Goal: Communication & Community: Share content

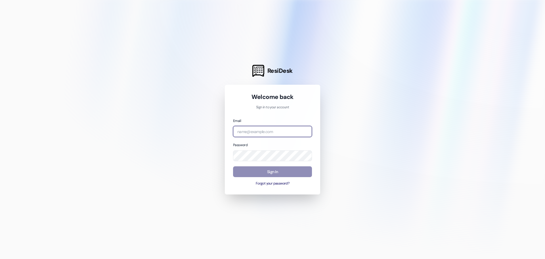
type input "[EMAIL_ADDRESS][DOMAIN_NAME]"
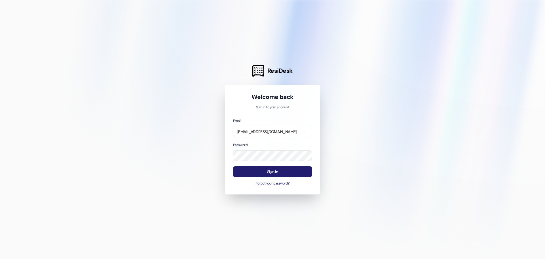
click at [275, 173] on button "Sign In" at bounding box center [272, 171] width 79 height 11
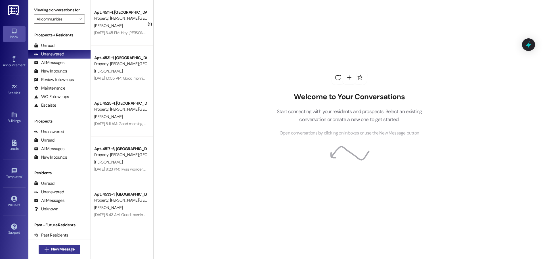
click at [53, 246] on span "New Message" at bounding box center [62, 249] width 23 height 6
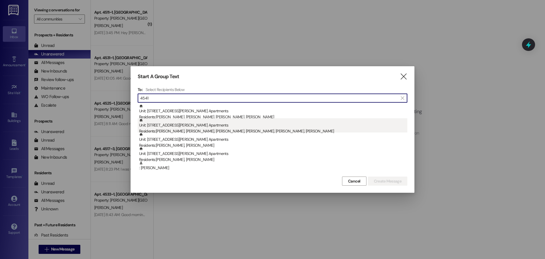
type input "4541"
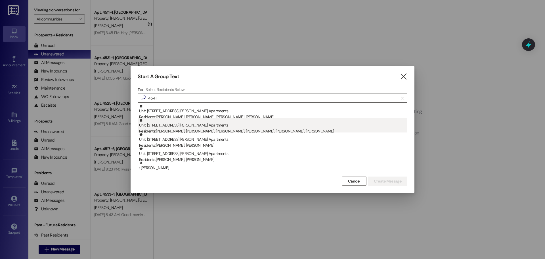
click at [172, 121] on div "Unit: 4541~2 - 1 [PERSON_NAME][GEOGRAPHIC_DATA] Apartments Residents: [PERSON_N…" at bounding box center [273, 126] width 268 height 16
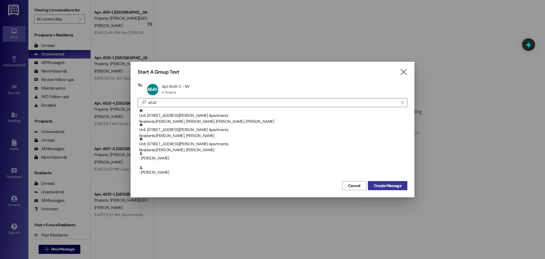
click at [379, 185] on span "Create Message" at bounding box center [388, 186] width 28 height 6
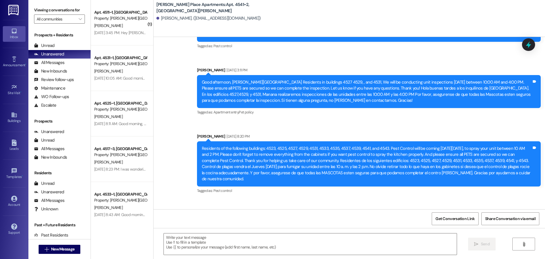
scroll to position [7536, 0]
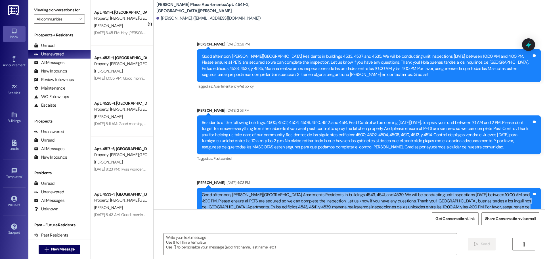
drag, startPoint x: 373, startPoint y: 189, endPoint x: 195, endPoint y: 169, distance: 179.3
click at [197, 187] on div "Good afternoon, [PERSON_NAME][GEOGRAPHIC_DATA] Apartments Residents in building…" at bounding box center [369, 203] width 344 height 33
copy div "Good afternoon, [PERSON_NAME][GEOGRAPHIC_DATA] Apartments Residents in building…"
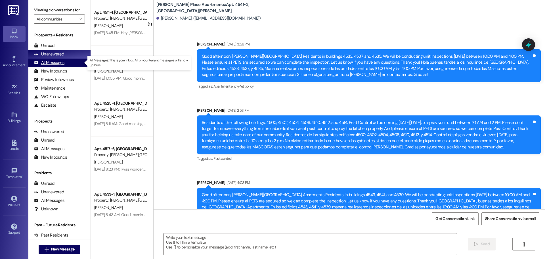
click at [43, 63] on div "All Messages" at bounding box center [49, 63] width 30 height 6
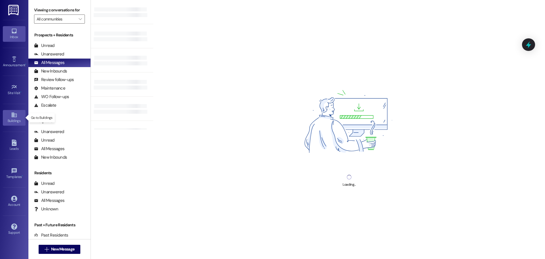
click at [12, 117] on icon at bounding box center [13, 114] width 5 height 5
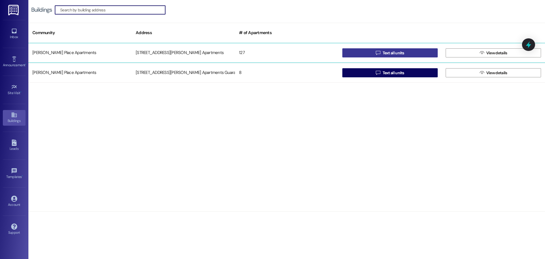
click at [398, 52] on span "Text all units" at bounding box center [394, 53] width 22 height 6
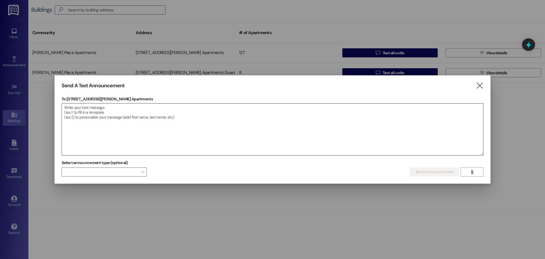
click at [67, 108] on textarea at bounding box center [272, 129] width 421 height 52
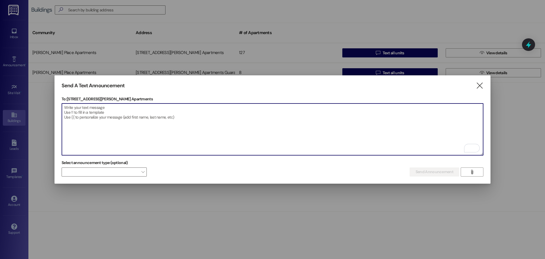
paste textarea "Good afternoon, [PERSON_NAME][GEOGRAPHIC_DATA] Apartments Residents in building…"
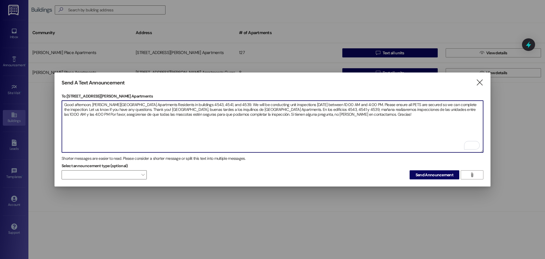
click at [343, 121] on textarea "Good afternoon, [PERSON_NAME][GEOGRAPHIC_DATA] Apartments Residents in building…" at bounding box center [272, 126] width 421 height 52
type textarea "Good afternoon, [PERSON_NAME][GEOGRAPHIC_DATA] Apartments Residents in building…"
click at [432, 174] on span "Send Announcement" at bounding box center [435, 175] width 38 height 6
